Goal: Task Accomplishment & Management: Manage account settings

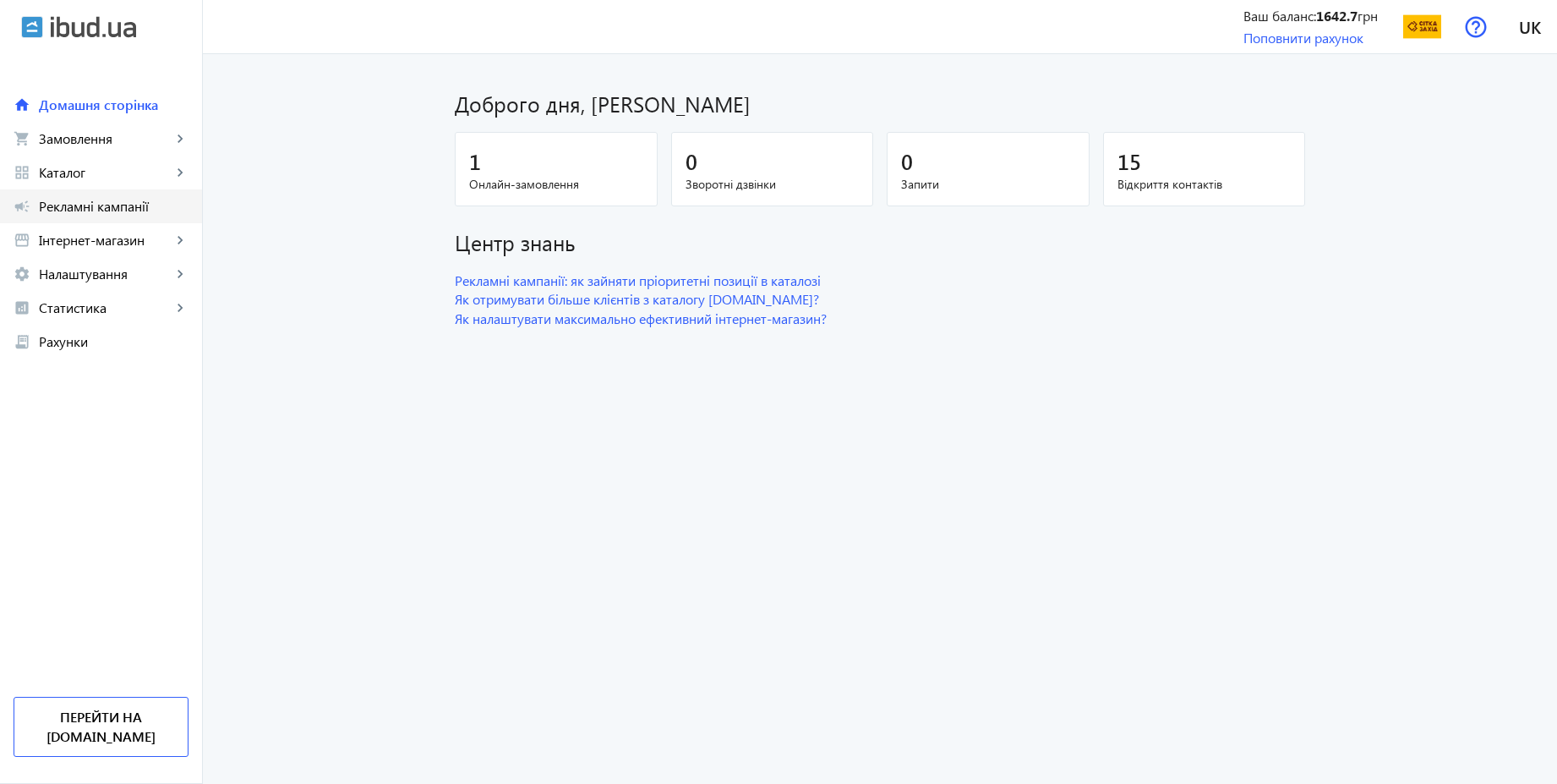
click at [107, 201] on span "Рекламні кампанії" at bounding box center [113, 206] width 150 height 17
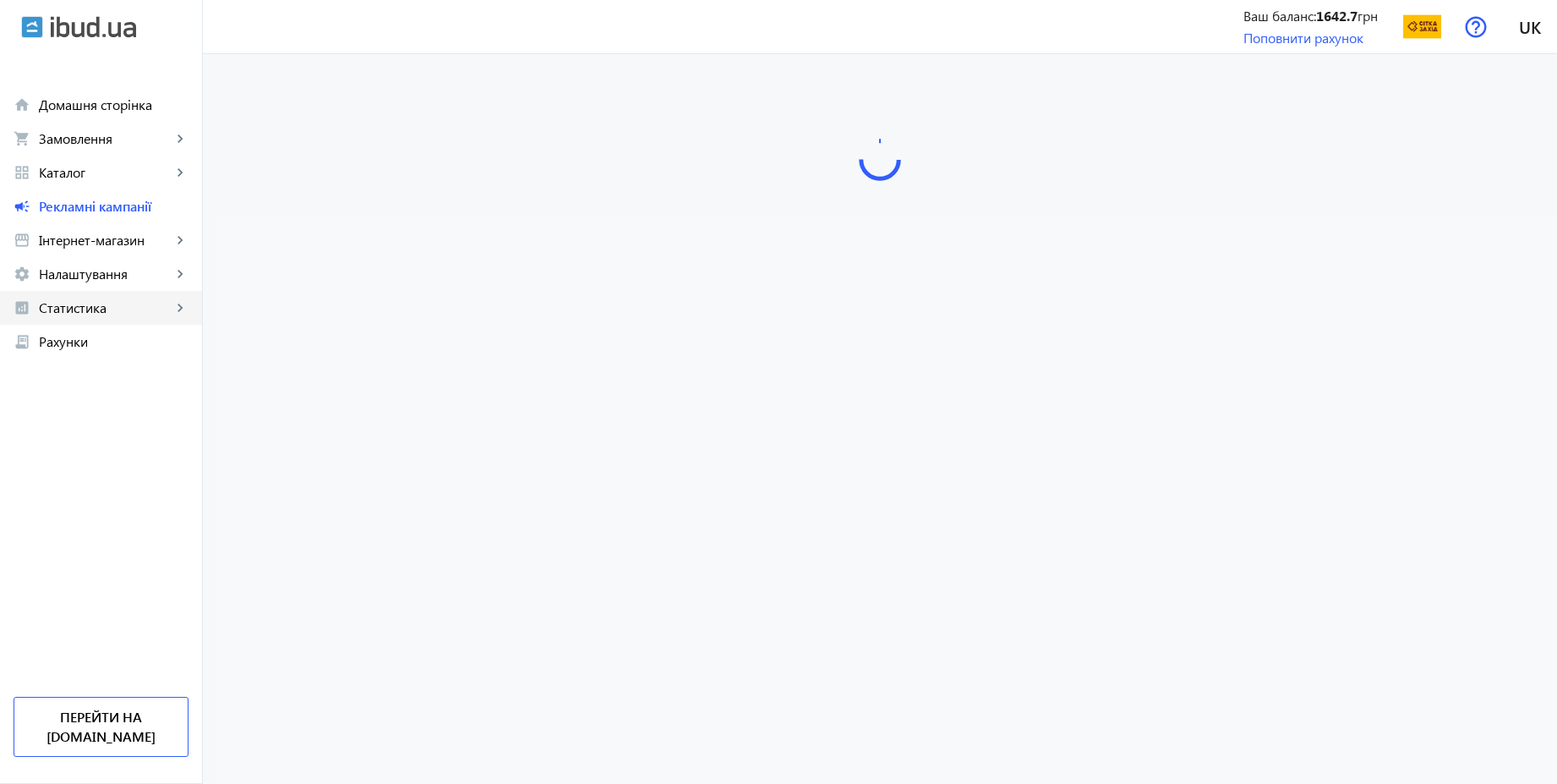
click at [93, 314] on span "Статистика" at bounding box center [105, 308] width 133 height 17
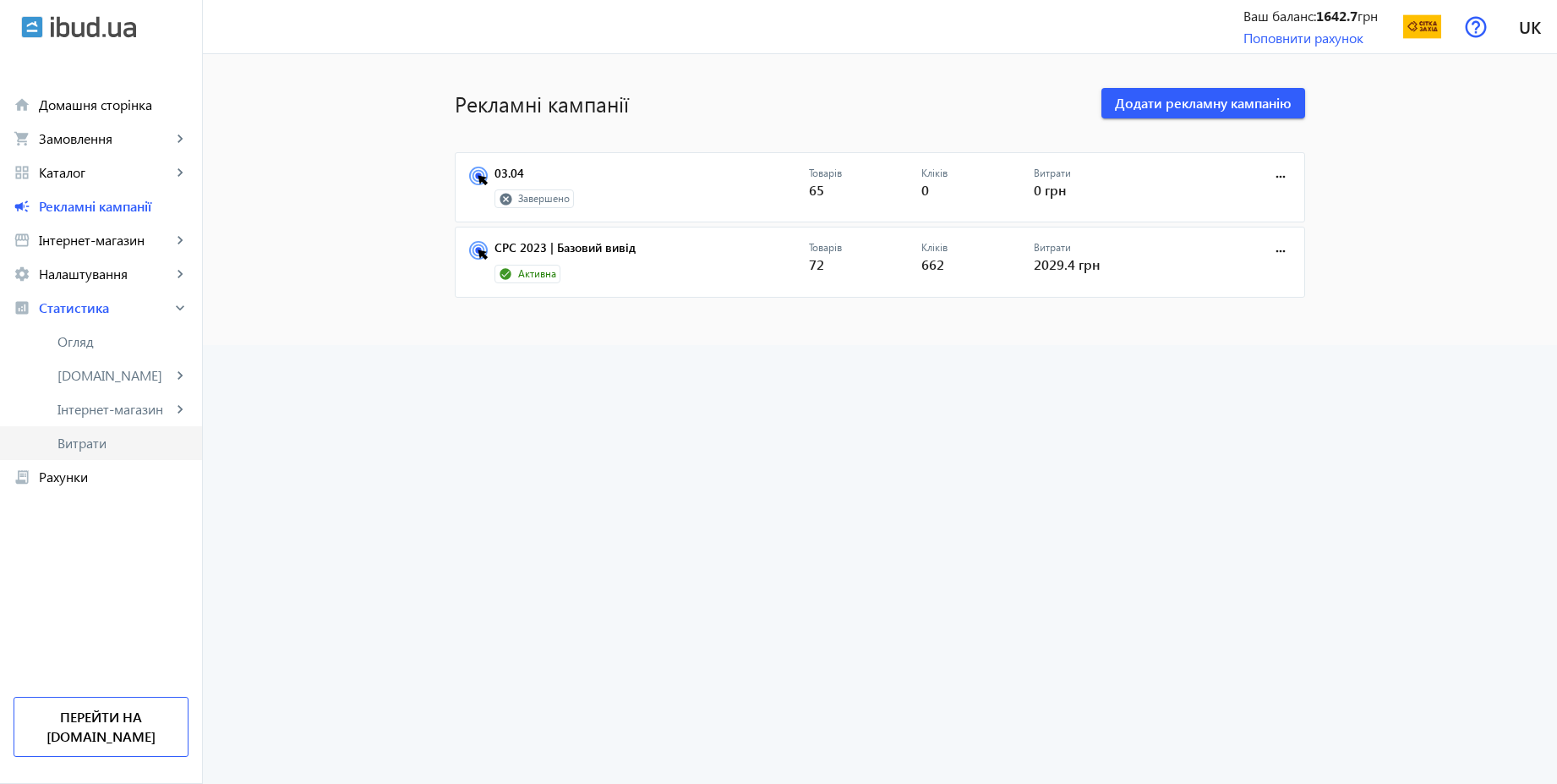
click at [95, 446] on span "Витрати" at bounding box center [123, 443] width 131 height 17
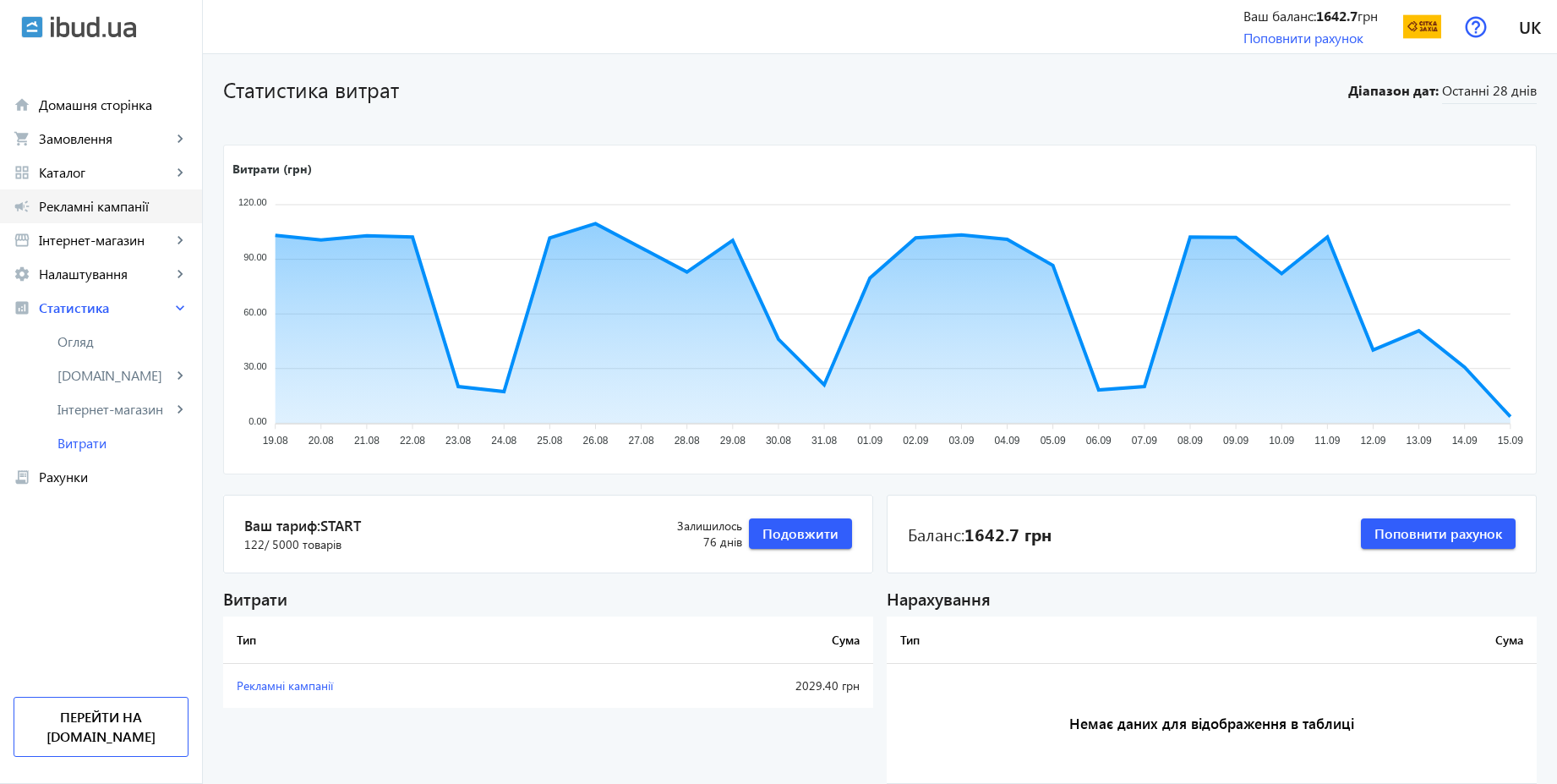
click at [81, 213] on span "Рекламні кампанії" at bounding box center [113, 206] width 150 height 17
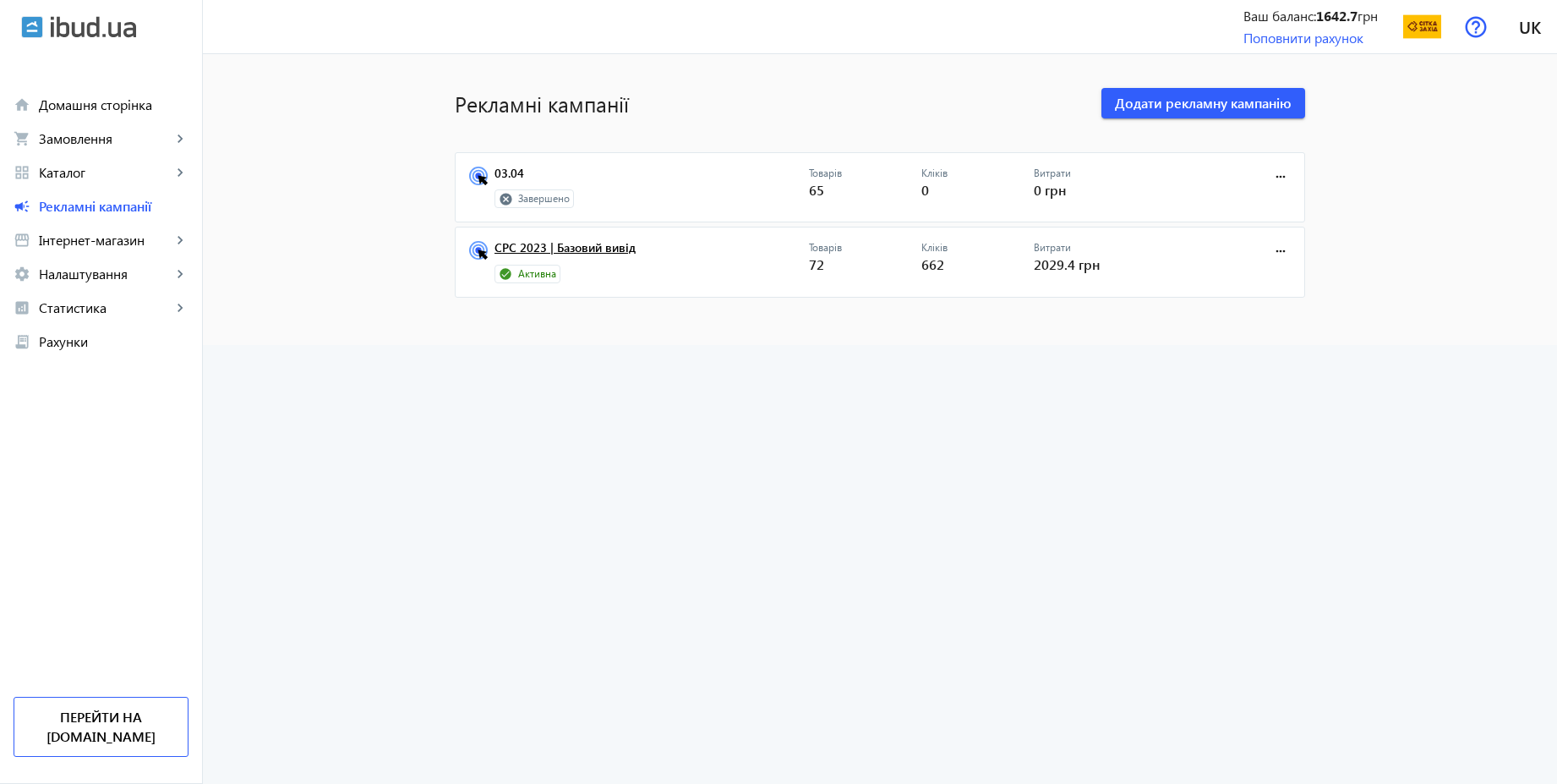
click at [617, 253] on link "CPC 2023 | Базовий вивід" at bounding box center [651, 253] width 314 height 24
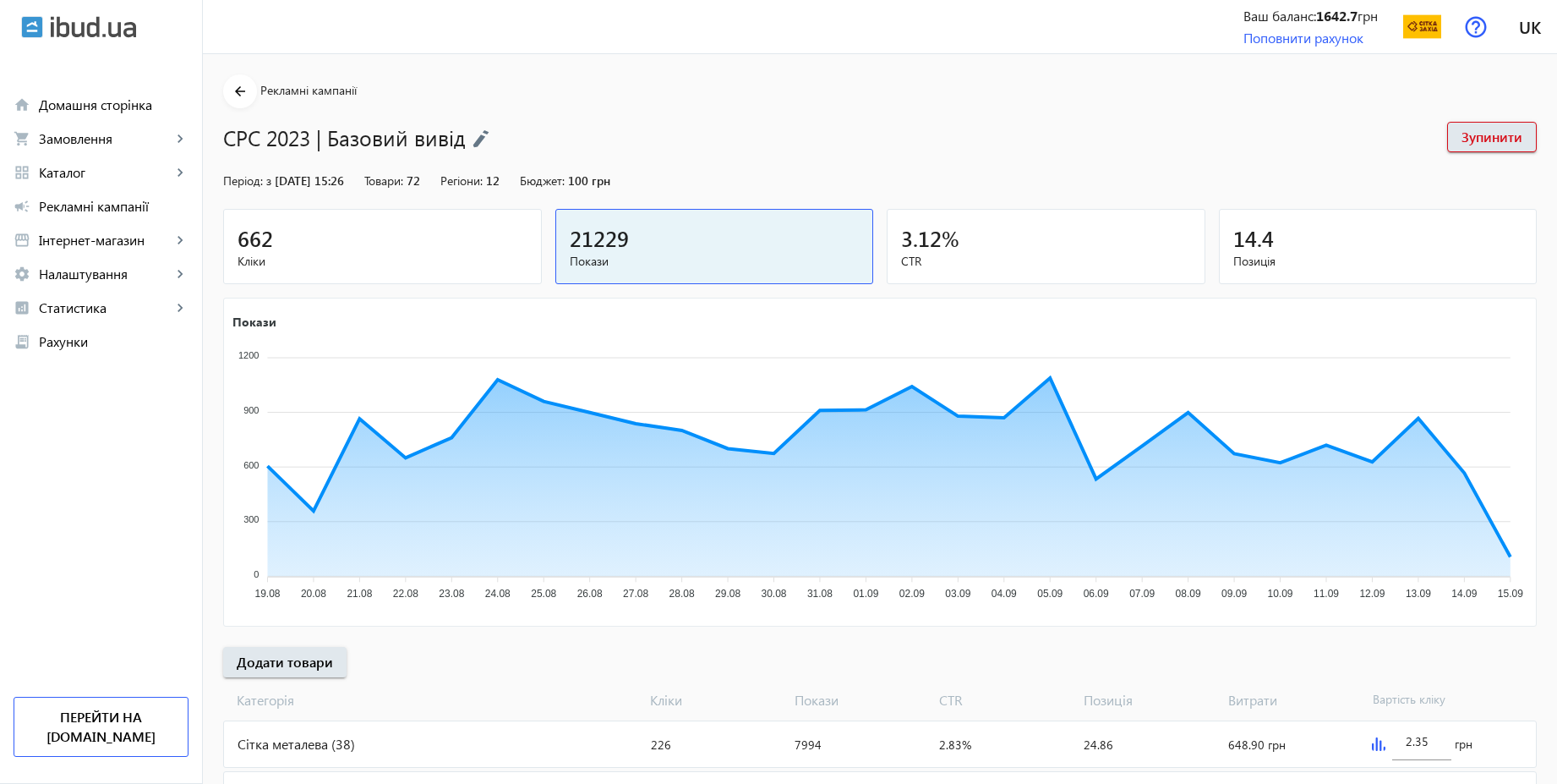
click at [476, 133] on img at bounding box center [482, 139] width 17 height 19
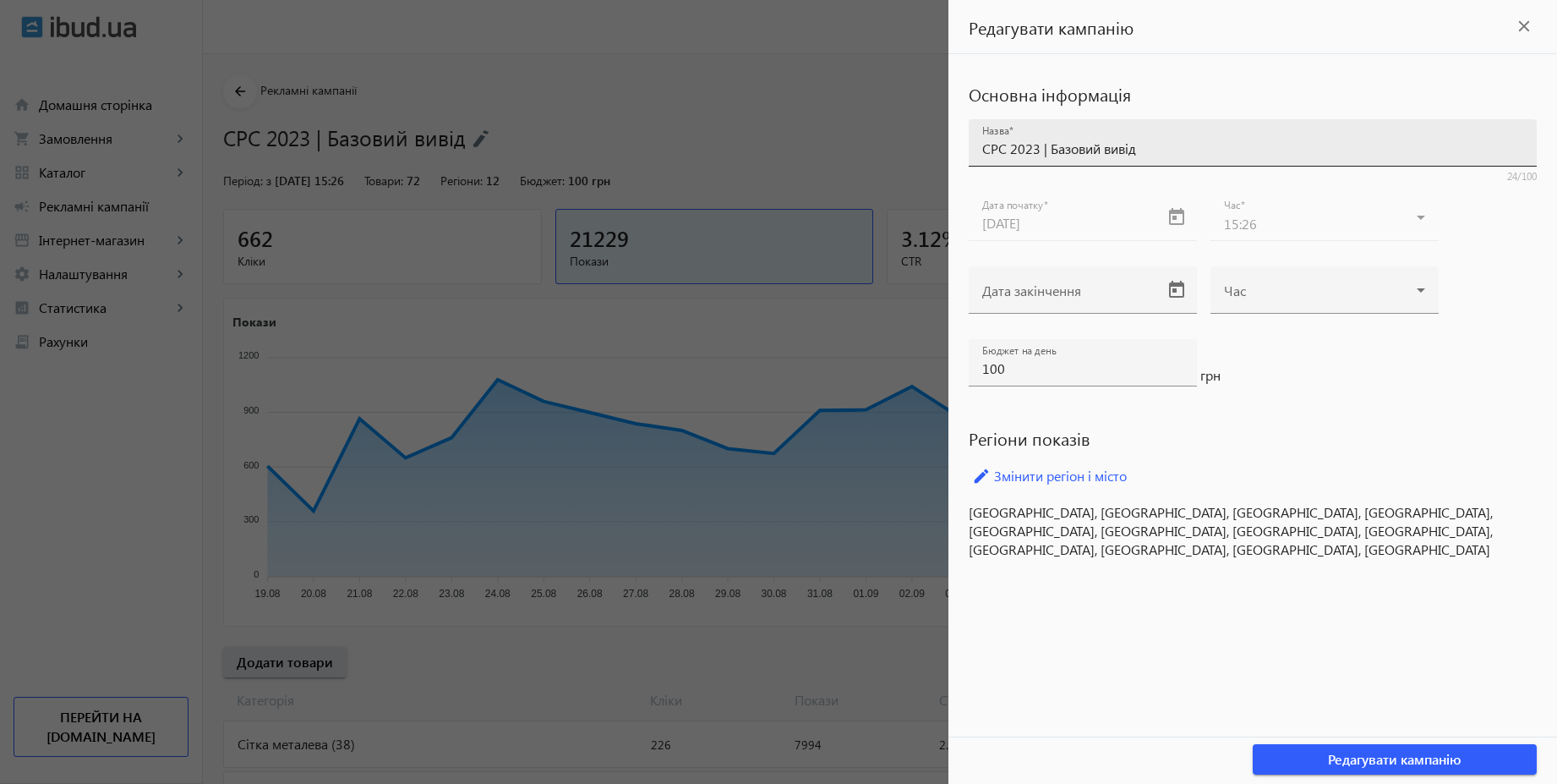
click at [1037, 149] on input "CPC 2023 | Базовий вивід" at bounding box center [1252, 148] width 541 height 18
type input "CPC 2025 | Базовий вивід"
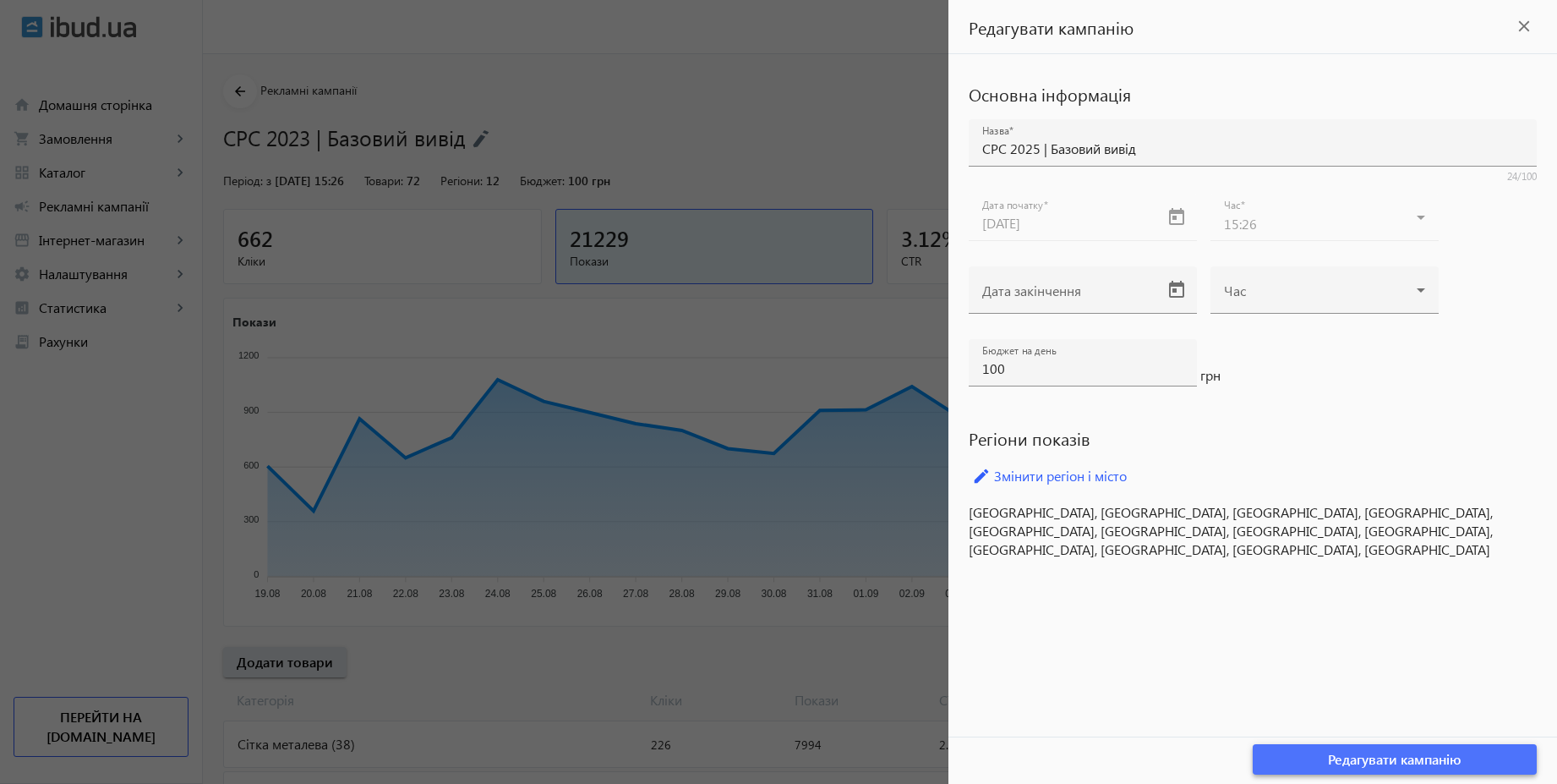
click at [1403, 757] on span "Редагувати кампанію" at bounding box center [1395, 759] width 134 height 19
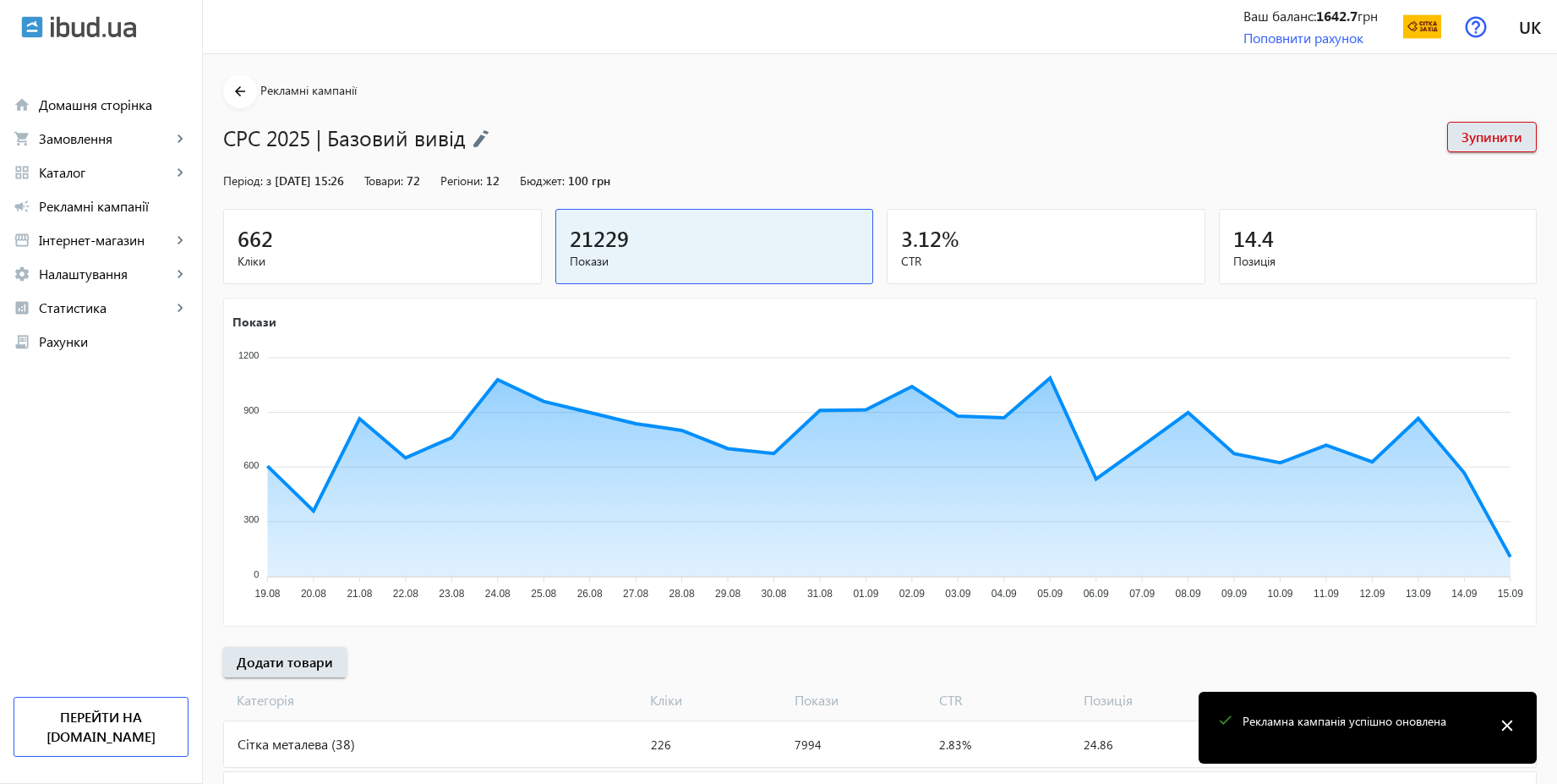
scroll to position [290, 0]
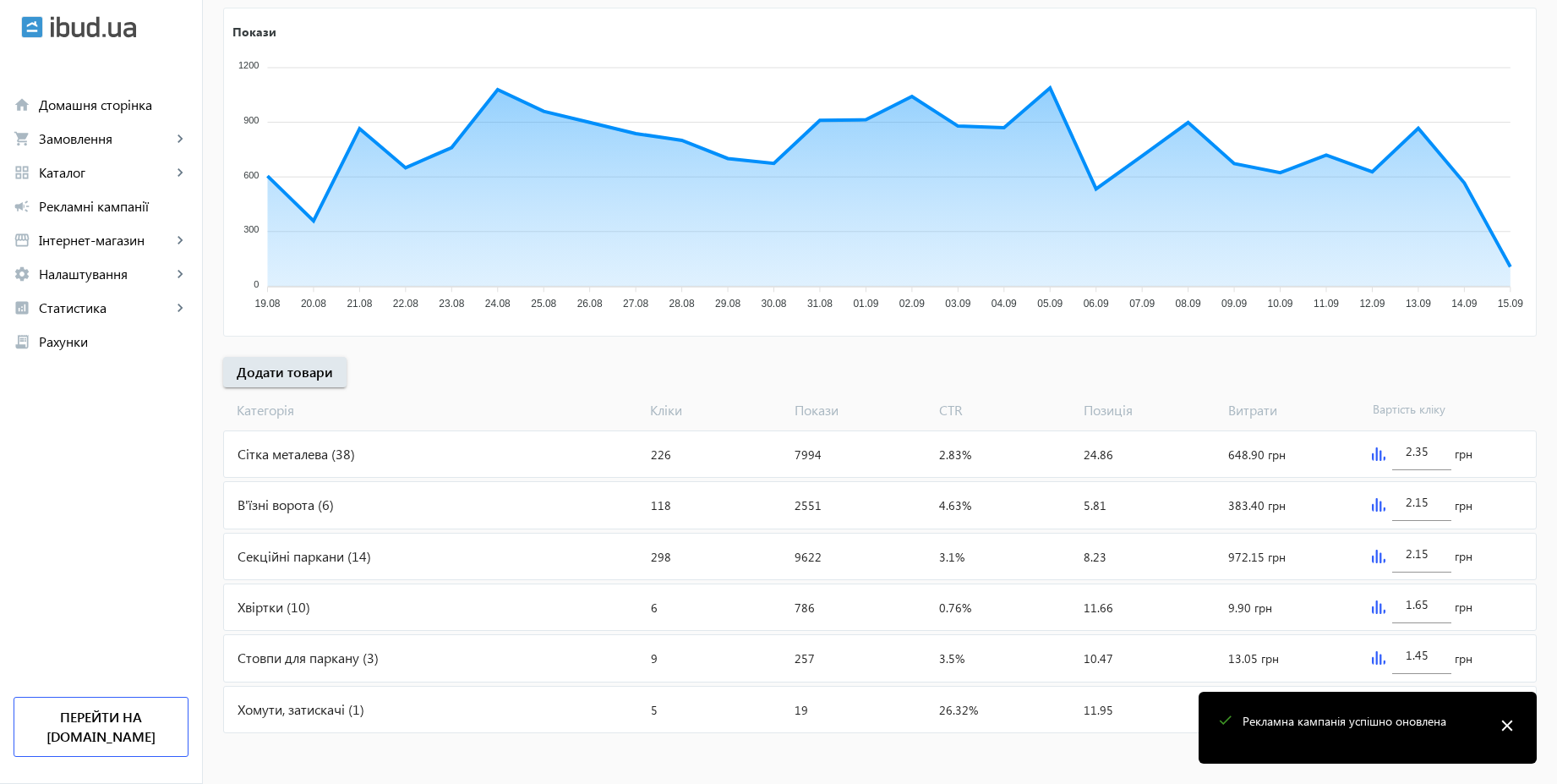
click at [1504, 724] on mat-icon "close" at bounding box center [1507, 726] width 26 height 26
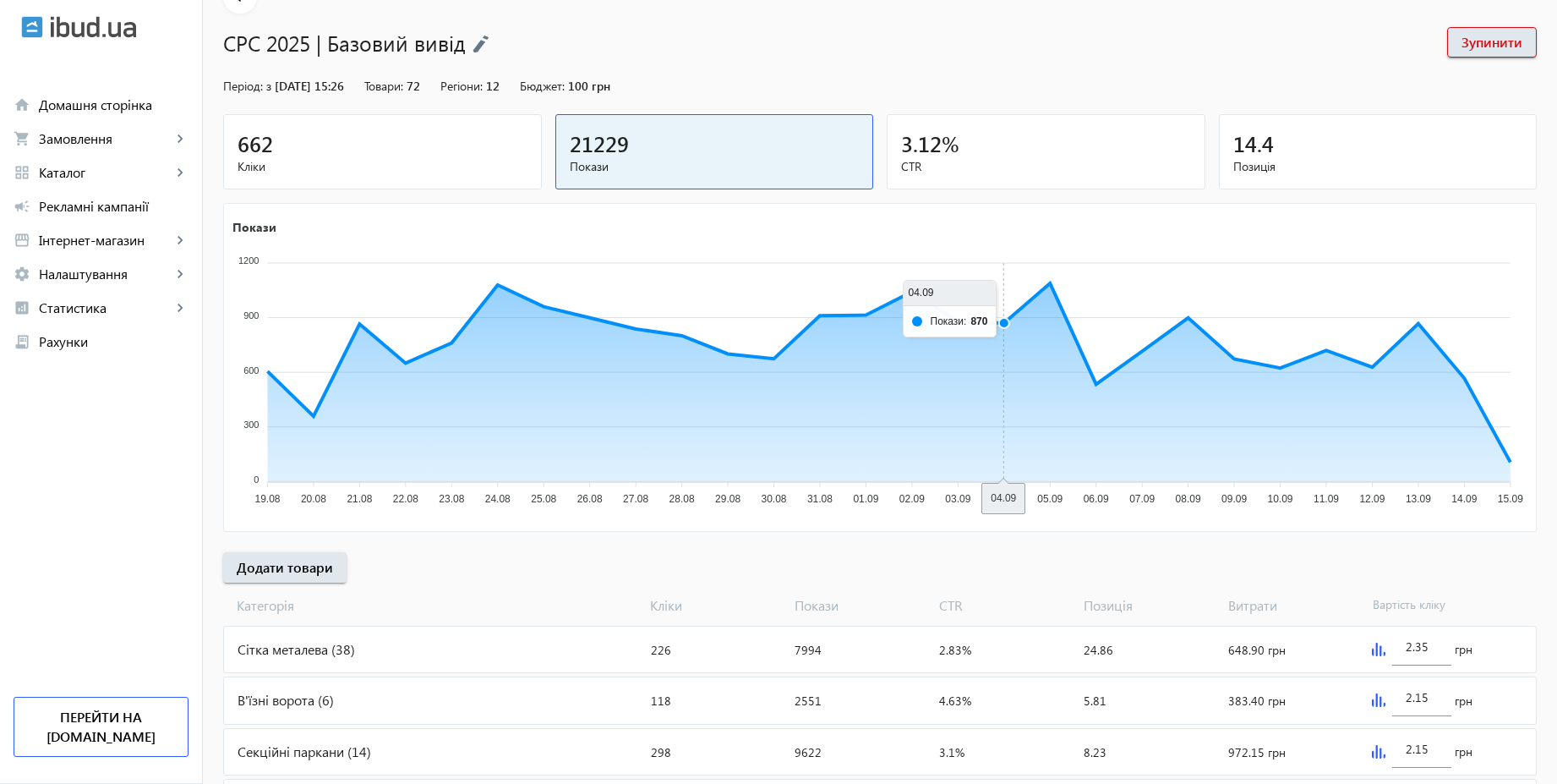
scroll to position [0, 0]
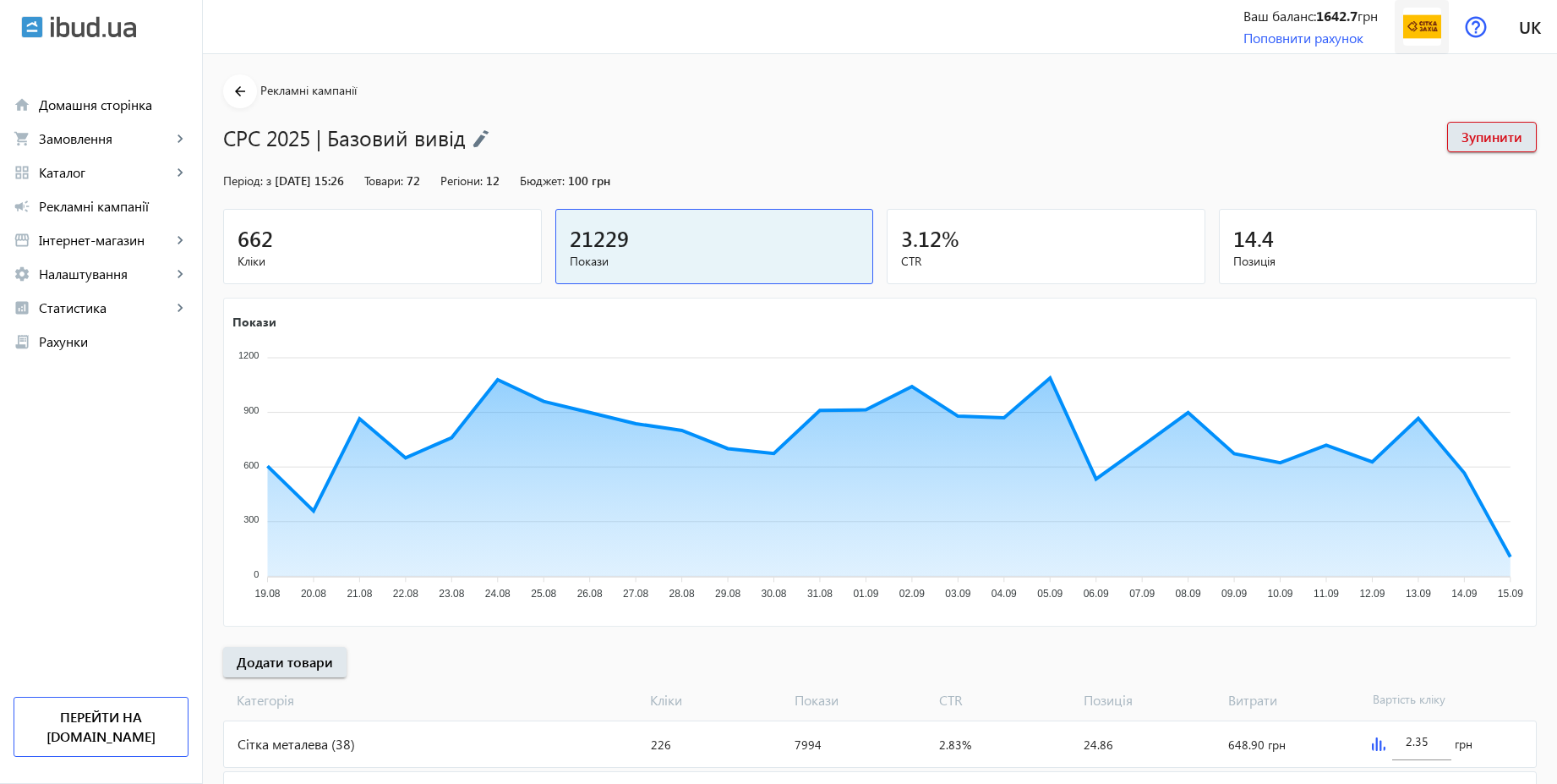
click at [1425, 28] on img at bounding box center [1422, 27] width 38 height 38
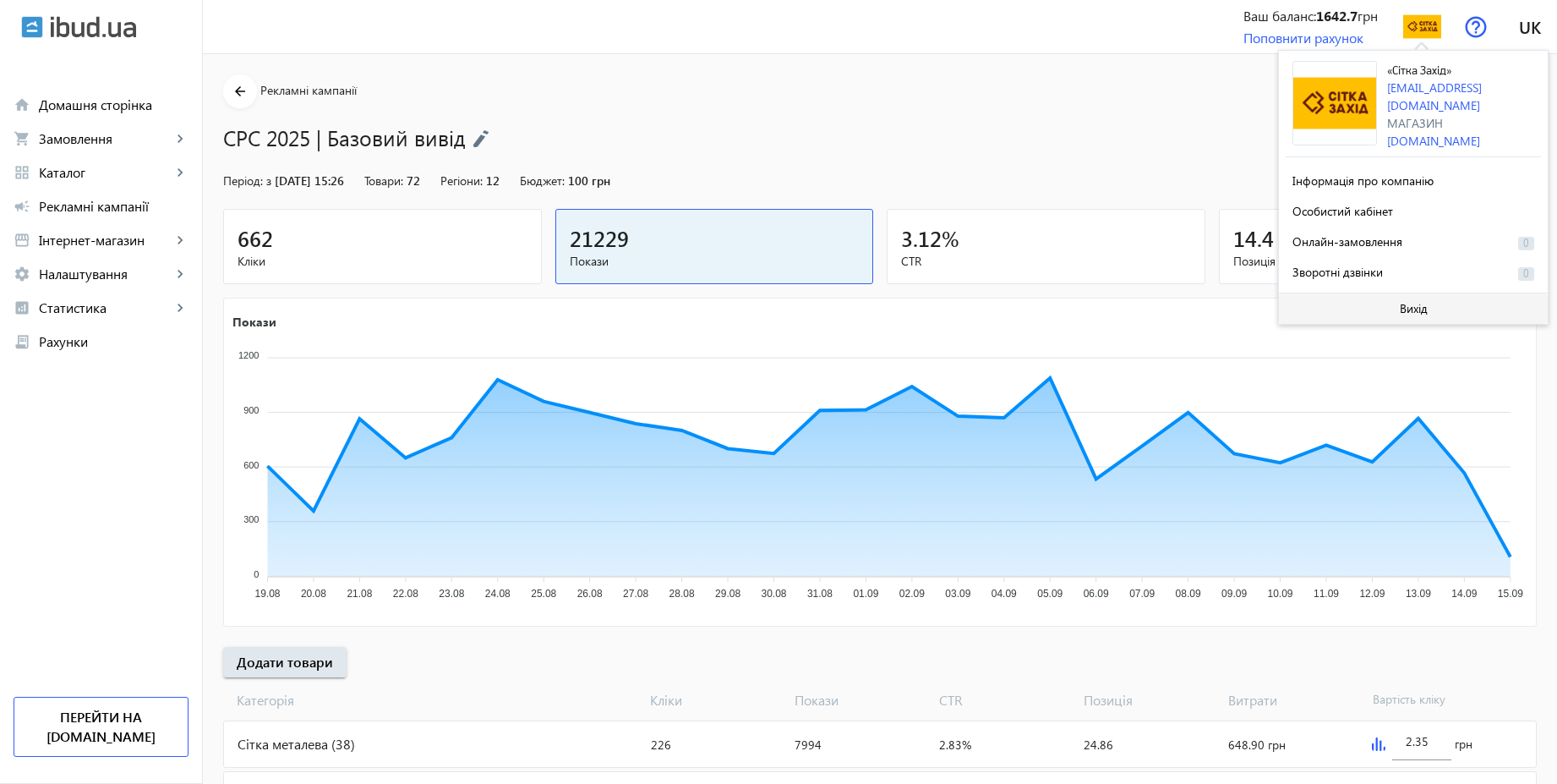
click at [1396, 301] on span at bounding box center [1414, 308] width 269 height 40
